Goal: Obtain resource: Obtain resource

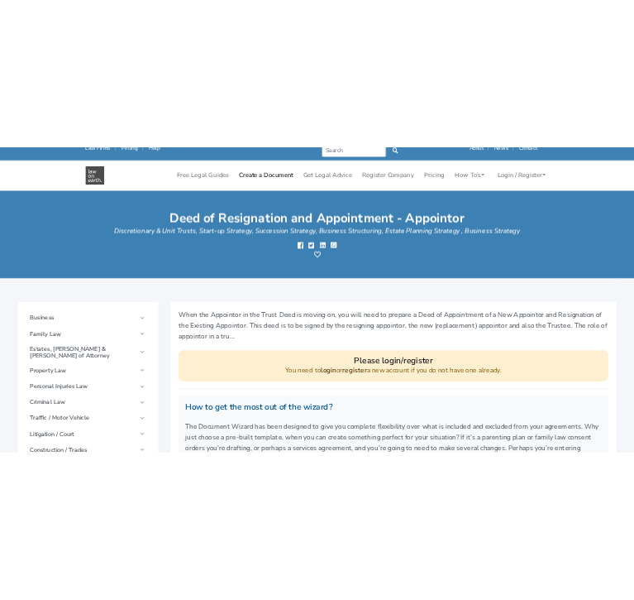
scroll to position [15, 0]
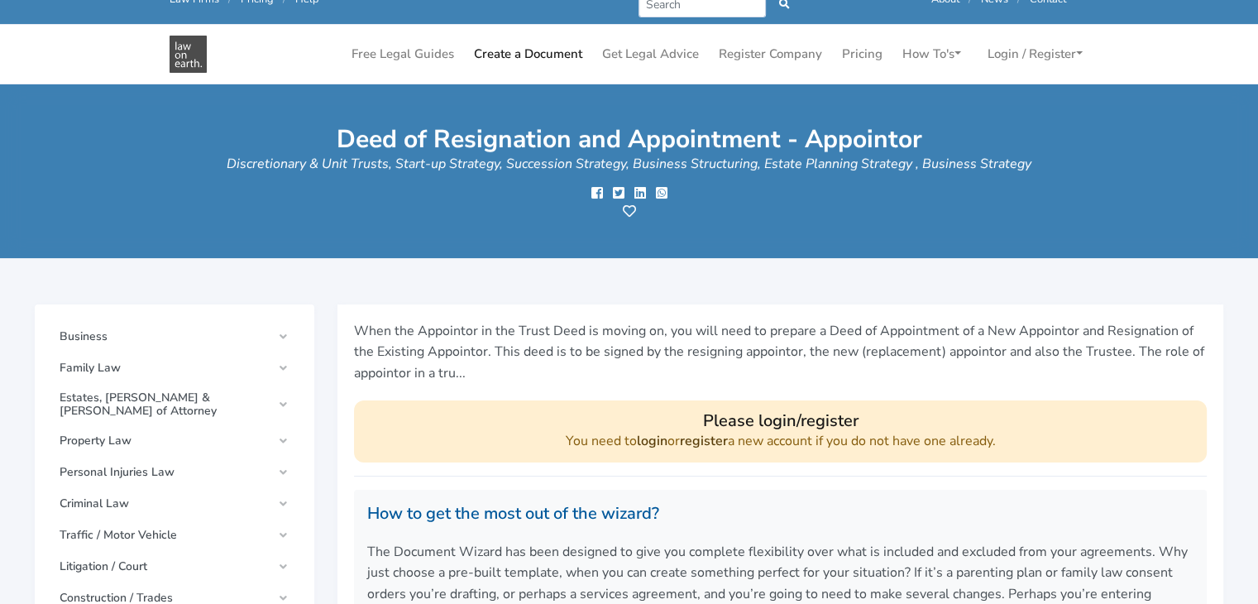
click at [694, 443] on link "register" at bounding box center [704, 441] width 48 height 18
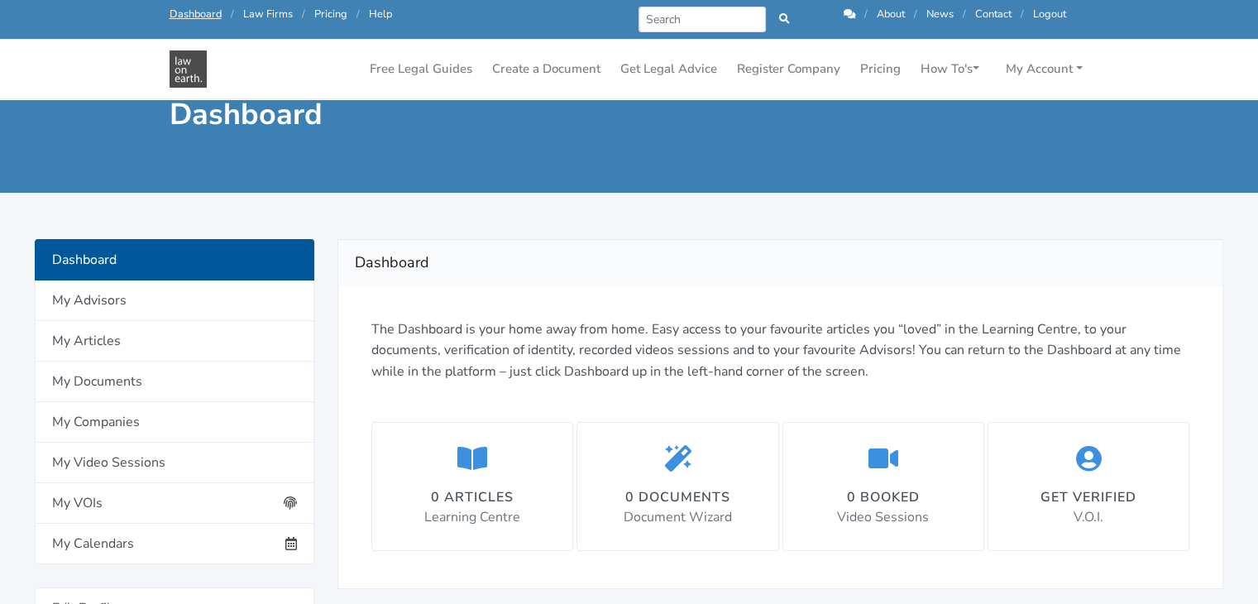
scroll to position [19, 0]
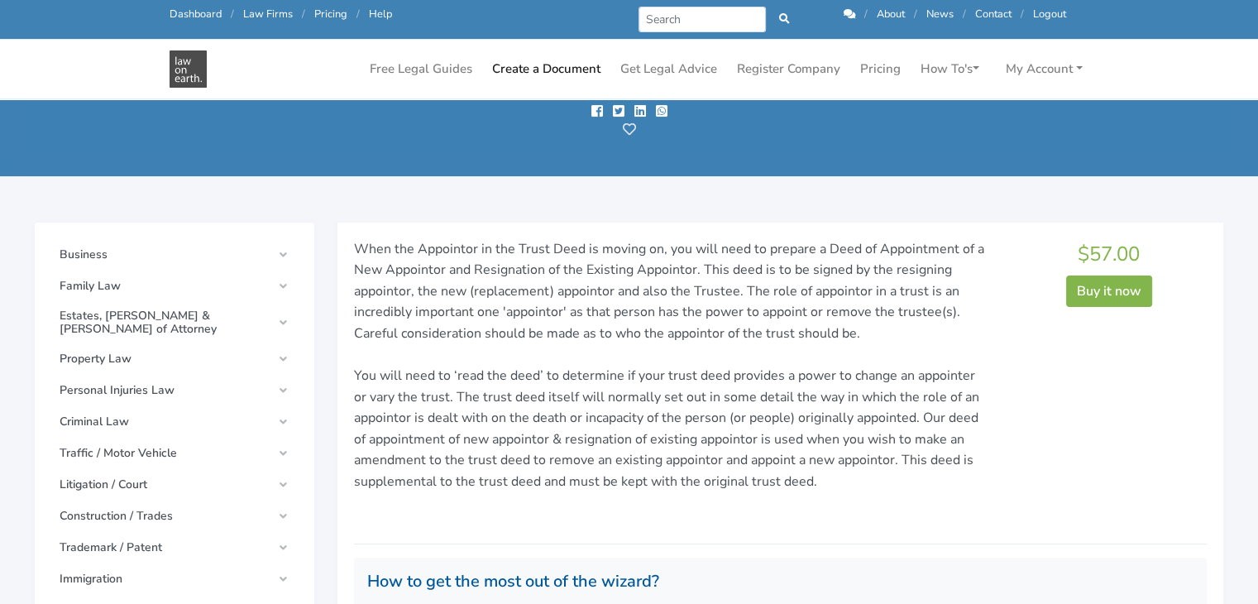
scroll to position [56, 0]
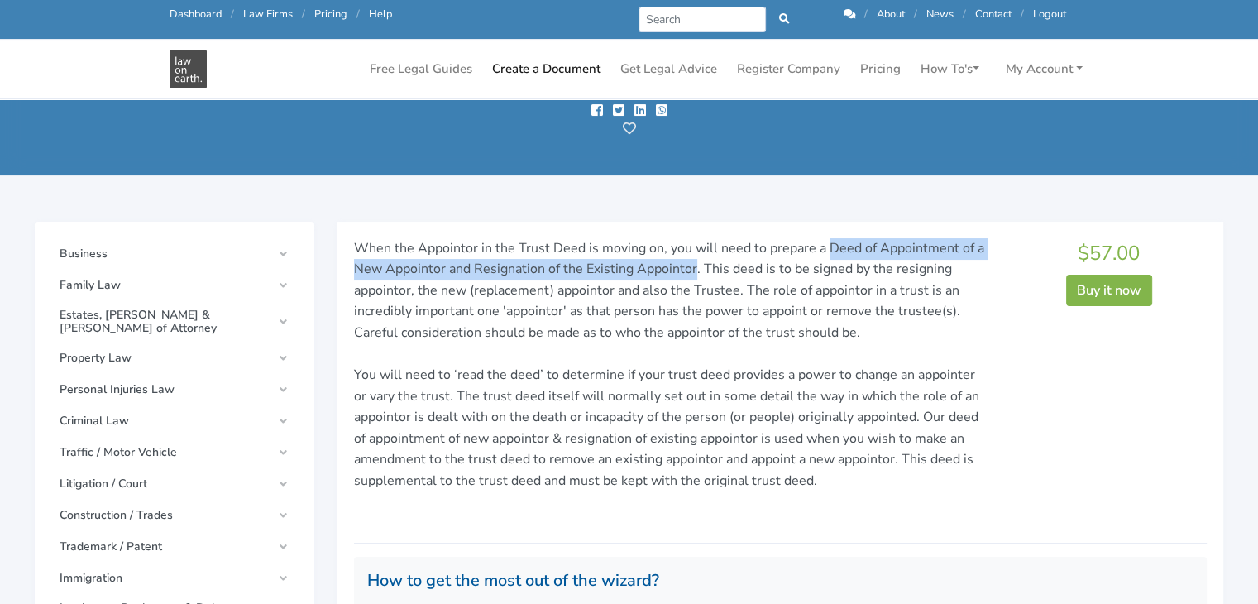
drag, startPoint x: 826, startPoint y: 246, endPoint x: 695, endPoint y: 272, distance: 133.3
click at [634, 272] on p "When the Appointor in the Trust Deed is moving on, you will need to prepare a D…" at bounding box center [671, 375] width 634 height 275
copy p "Deed of Appointment of a New Appointor and Resignation of the Existing Appointor"
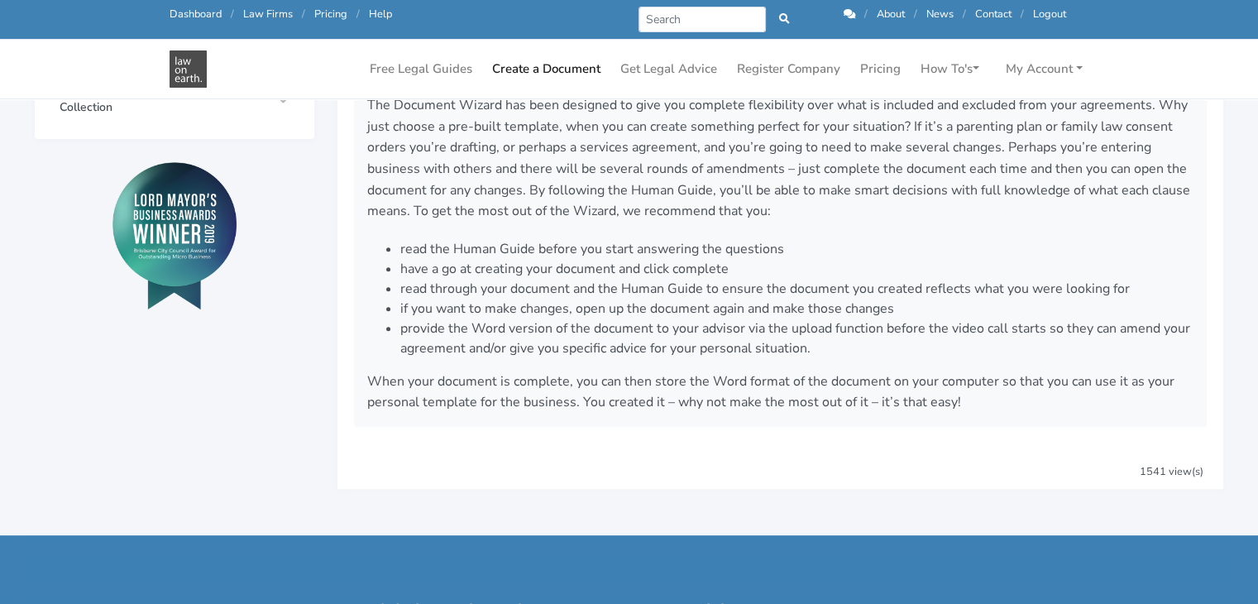
scroll to position [444, 0]
